Goal: Task Accomplishment & Management: Use online tool/utility

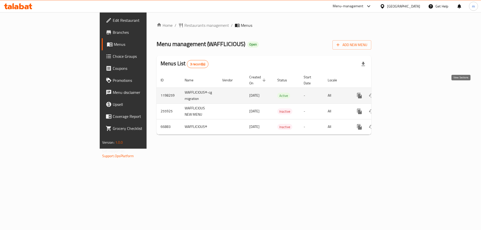
click at [399, 93] on icon "enhanced table" at bounding box center [396, 96] width 6 height 6
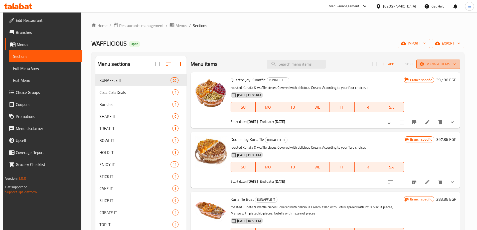
click at [431, 67] on span "Manage items" at bounding box center [439, 64] width 36 height 6
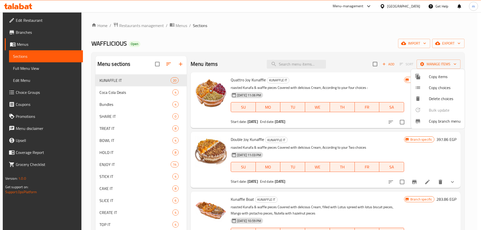
click at [433, 124] on span "Copy branch menu" at bounding box center [445, 121] width 32 height 6
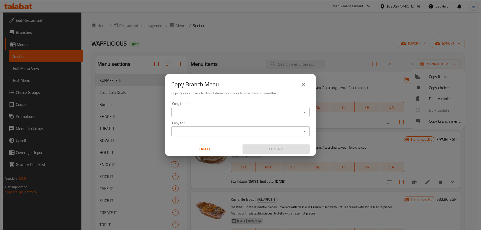
click at [206, 110] on input "Copy from   *" at bounding box center [236, 112] width 127 height 7
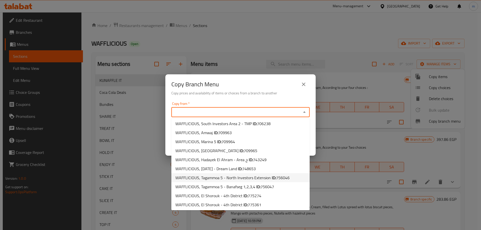
scroll to position [252, 0]
click at [271, 197] on li "WAFFLICIOUS, El Shorouk - 4th District ID: 775274" at bounding box center [240, 194] width 138 height 9
type input "WAFFLICIOUS, El Shorouk - 4th District"
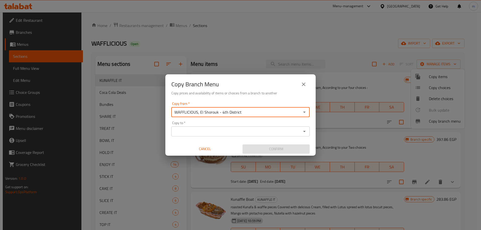
click at [271, 113] on input "WAFFLICIOUS, El Shorouk - 4th District" at bounding box center [236, 112] width 127 height 7
click at [306, 112] on icon "Open" at bounding box center [304, 112] width 6 height 6
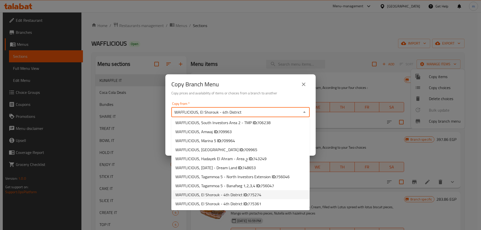
click at [262, 197] on li "WAFFLICIOUS, El Shorouk - 4th District ID: 775274" at bounding box center [240, 194] width 138 height 9
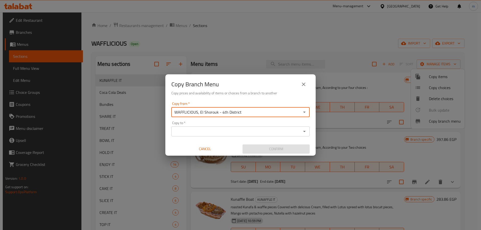
click at [270, 133] on input "Copy to   *" at bounding box center [236, 131] width 127 height 7
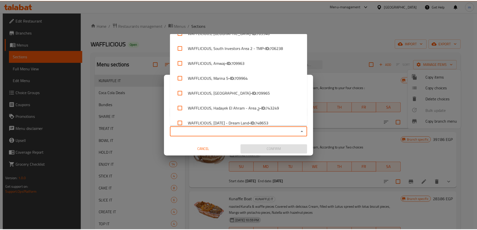
scroll to position [468, 0]
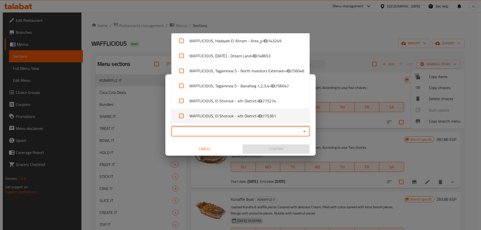
click at [268, 118] on span "775361" at bounding box center [270, 116] width 14 height 6
checkbox input "true"
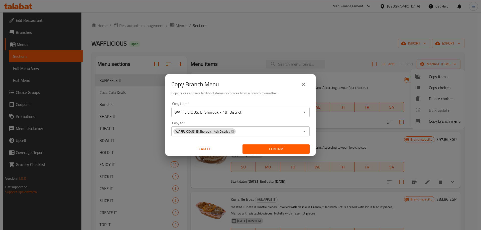
click at [273, 143] on div "Confirm" at bounding box center [276, 149] width 71 height 13
click at [278, 147] on span "Confirm" at bounding box center [276, 149] width 59 height 6
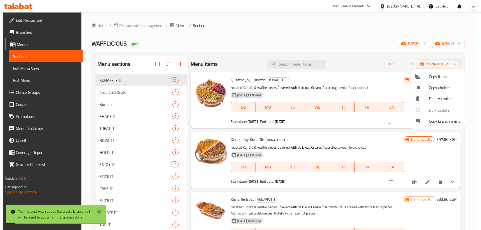
click at [101, 212] on icon at bounding box center [99, 212] width 6 height 6
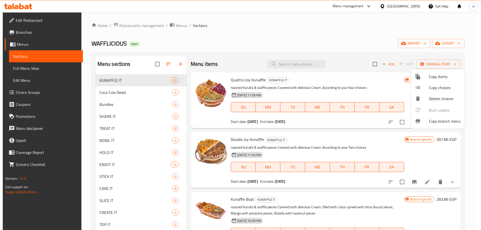
click at [31, 33] on div at bounding box center [240, 115] width 481 height 230
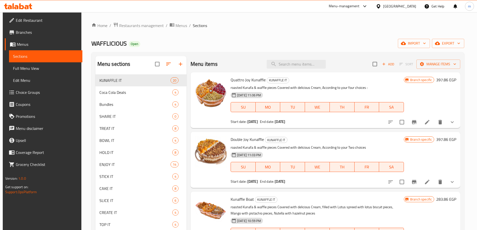
click at [21, 37] on link "Branches" at bounding box center [44, 32] width 78 height 12
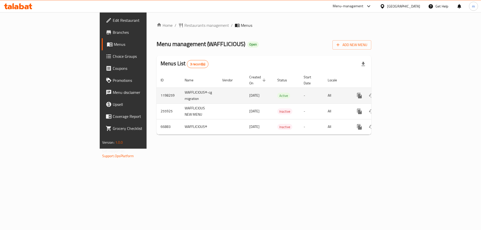
click at [402, 93] on div "enhanced table" at bounding box center [378, 96] width 48 height 12
click at [402, 91] on link "enhanced table" at bounding box center [396, 96] width 12 height 12
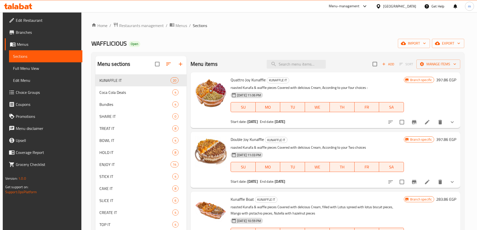
click at [34, 69] on span "Full Menu View" at bounding box center [45, 68] width 65 height 6
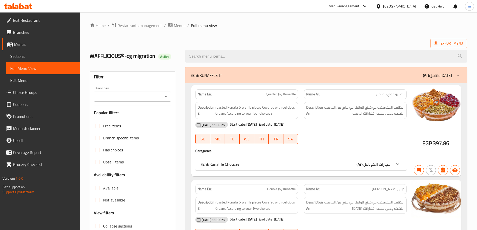
click at [166, 94] on icon "Open" at bounding box center [166, 97] width 6 height 6
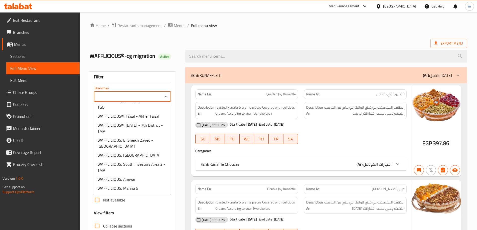
scroll to position [357, 0]
click at [152, 186] on span "WAFFLICIOUS, El Shorouk - 4th District" at bounding box center [130, 188] width 67 height 6
type input "WAFFLICIOUS, El Shorouk - 4th District"
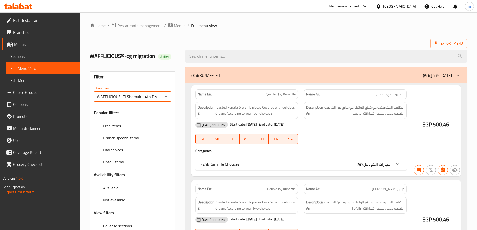
click at [451, 43] on div at bounding box center [238, 115] width 477 height 230
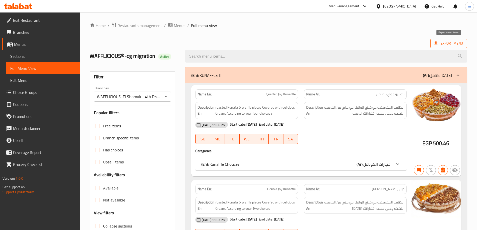
click at [446, 45] on span "Export Menu" at bounding box center [449, 43] width 29 height 6
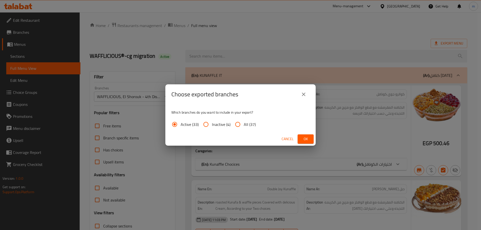
click at [243, 123] on input "All (37)" at bounding box center [238, 125] width 12 height 12
radio input "true"
click at [304, 141] on span "Ok" at bounding box center [306, 139] width 8 height 6
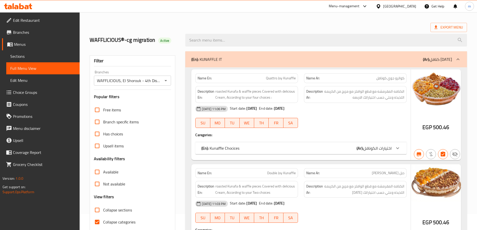
scroll to position [25, 0]
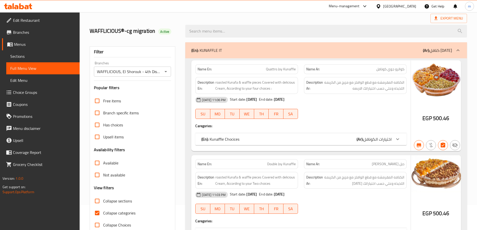
click at [116, 210] on span "Collapse categories" at bounding box center [119, 213] width 32 height 6
click at [103, 210] on input "Collapse categories" at bounding box center [97, 213] width 12 height 12
checkbox input "false"
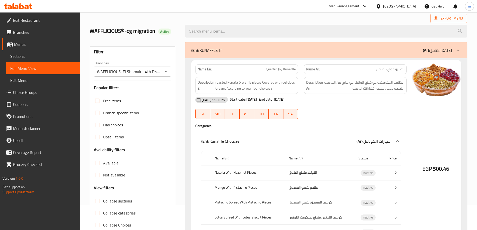
click at [310, 18] on div "Export Menu" at bounding box center [279, 18] width 378 height 9
